Goal: Navigation & Orientation: Find specific page/section

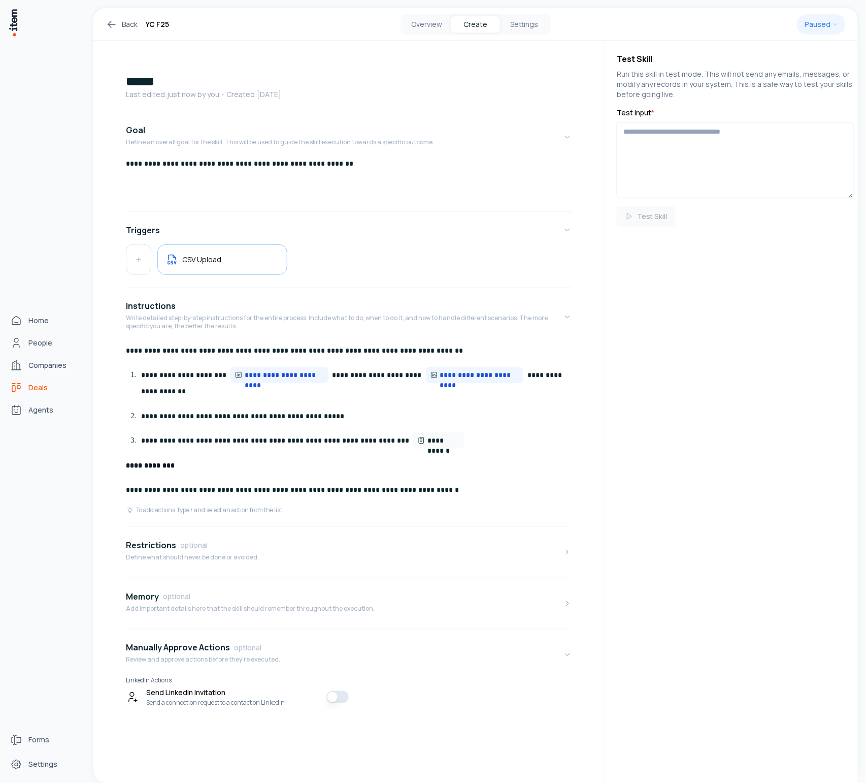
click at [26, 383] on link "Deals" at bounding box center [44, 387] width 77 height 20
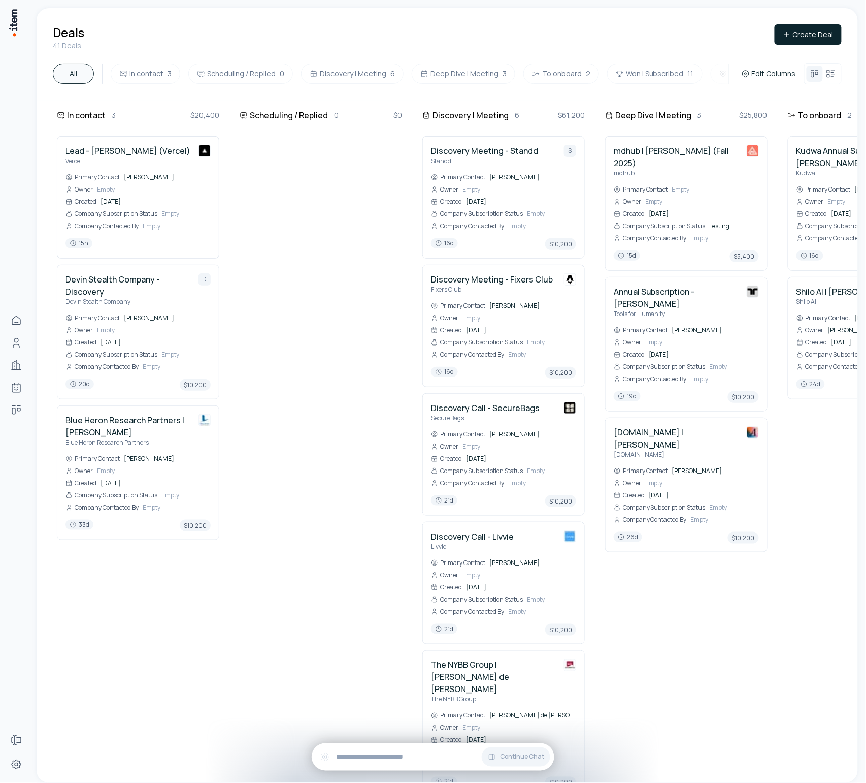
click at [571, 116] on span "$61,200" at bounding box center [571, 115] width 27 height 11
click at [564, 114] on span "$61,200" at bounding box center [571, 115] width 27 height 11
click at [581, 114] on span "$61,200" at bounding box center [571, 115] width 27 height 11
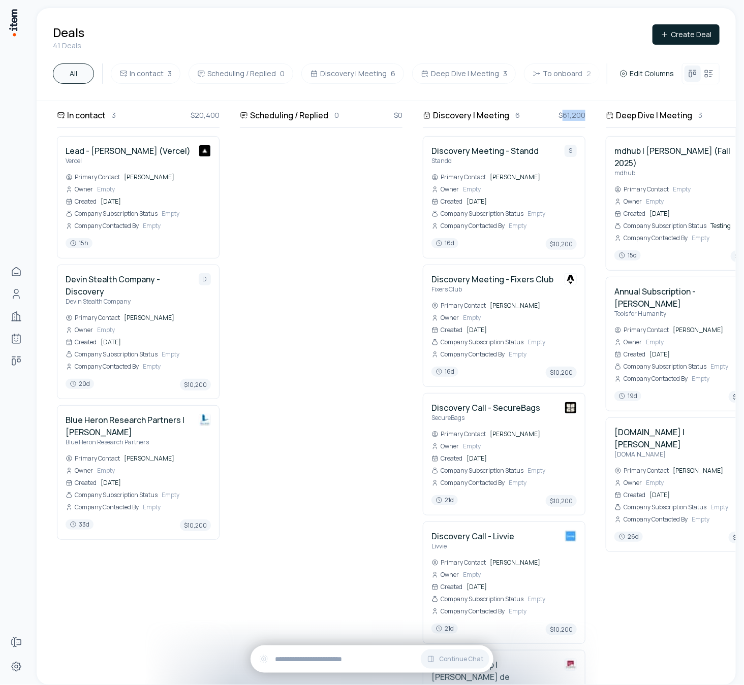
click at [571, 112] on span "$61,200" at bounding box center [571, 115] width 27 height 11
click at [565, 111] on span "$61,200" at bounding box center [571, 115] width 27 height 11
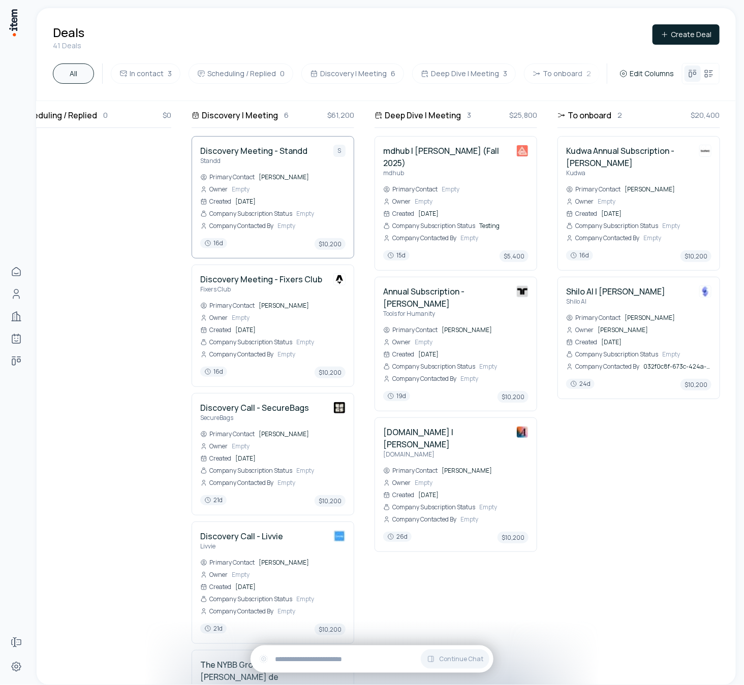
scroll to position [0, 234]
